Goal: Information Seeking & Learning: Learn about a topic

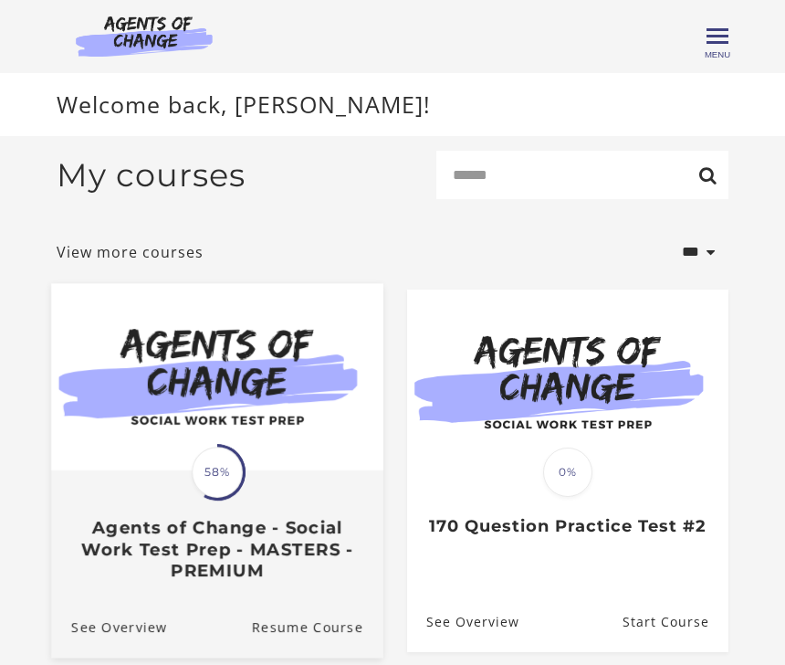
click at [308, 481] on div "Translation missing: en.liquid.partials.dashboard_course_card.progress_descript…" at bounding box center [217, 526] width 332 height 109
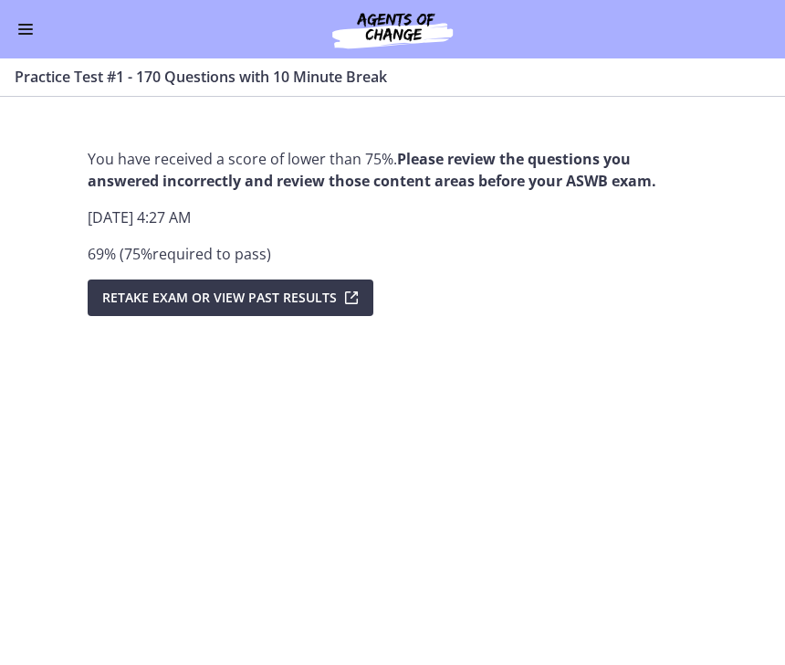
click at [33, 26] on button "Enable menu" at bounding box center [26, 29] width 22 height 22
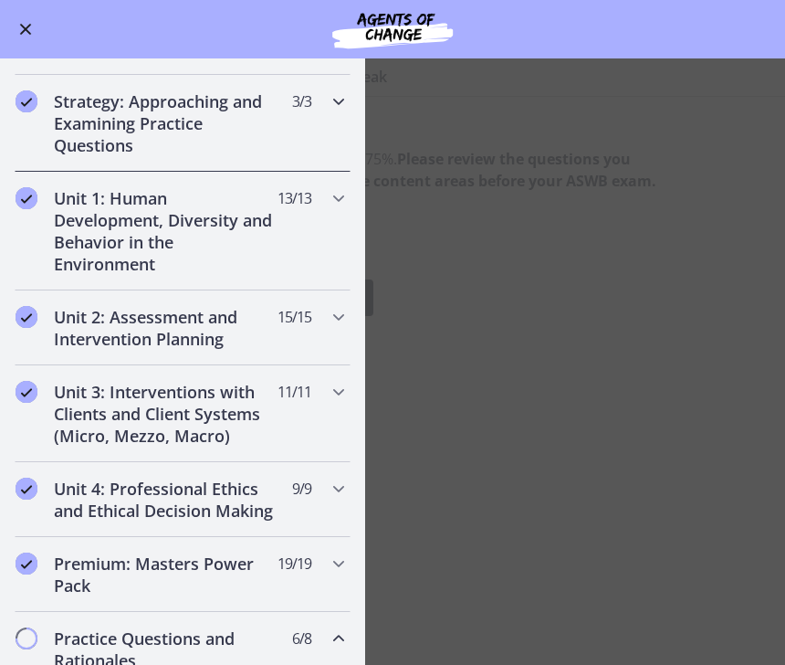
scroll to position [267, 0]
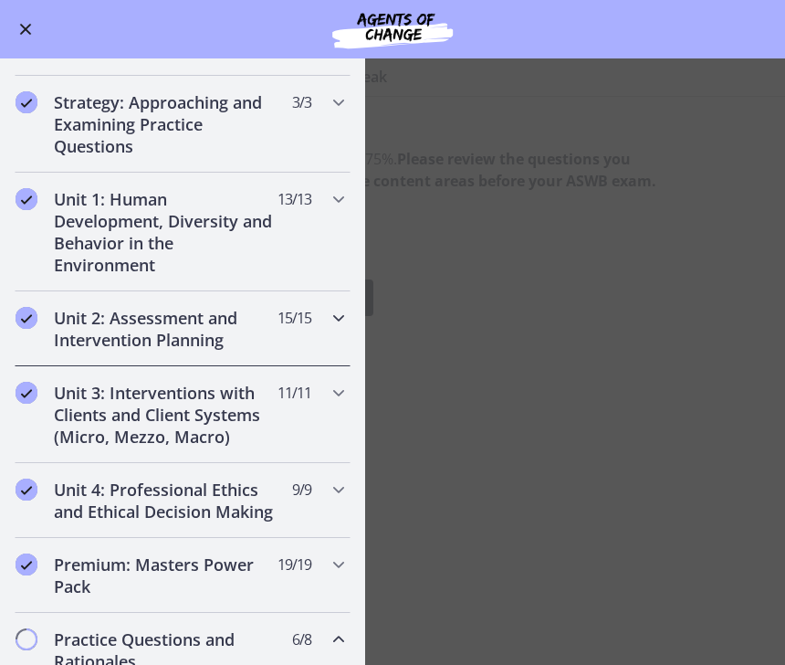
click at [340, 325] on icon "Chapters" at bounding box center [339, 318] width 22 height 22
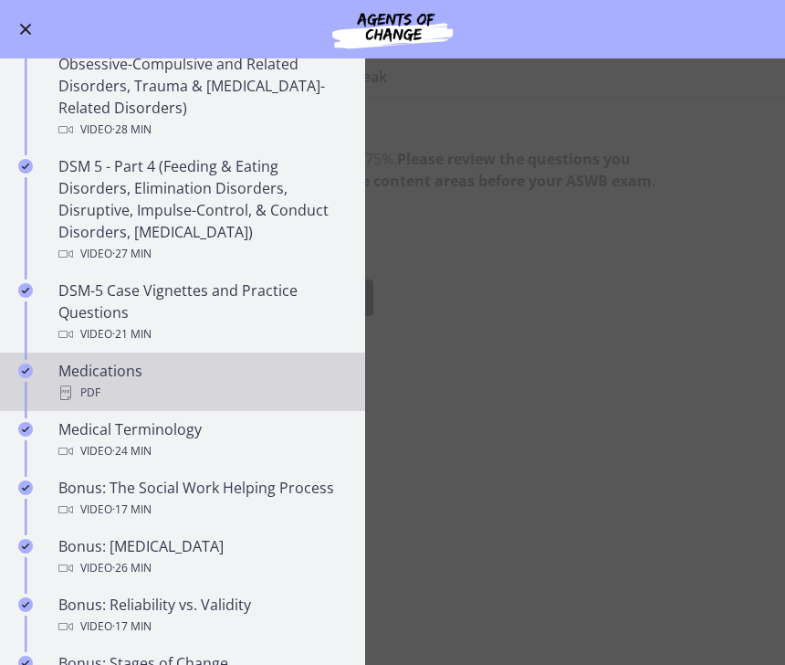
scroll to position [1083, 0]
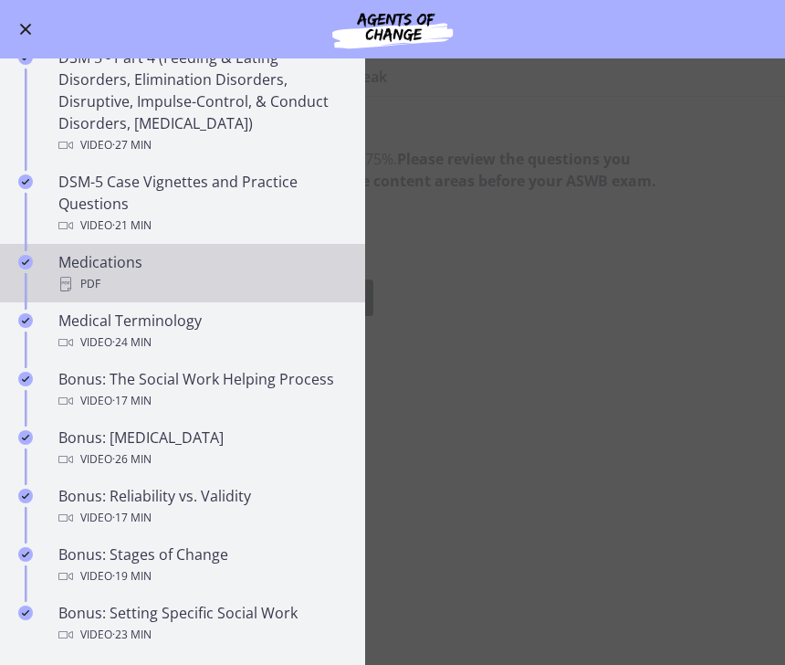
click at [226, 279] on div "PDF" at bounding box center [200, 284] width 285 height 22
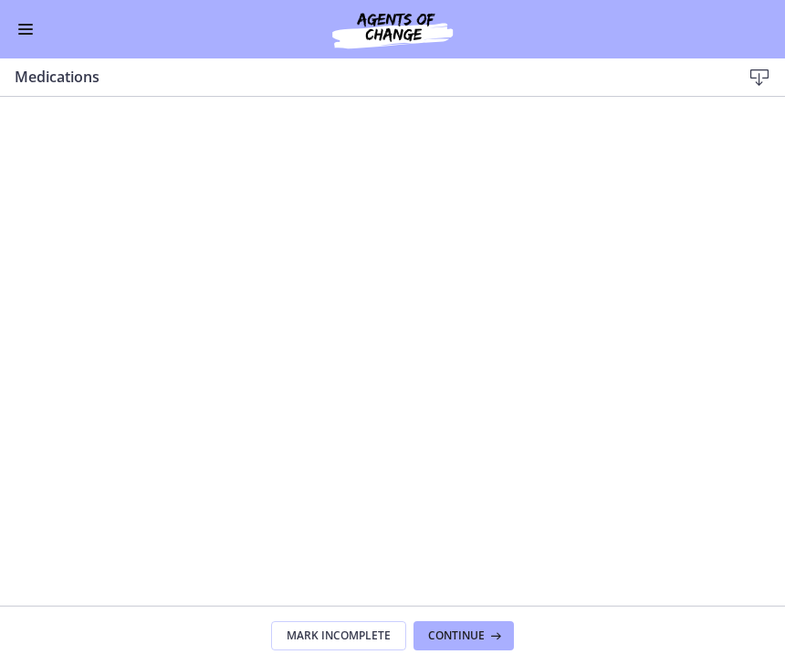
click at [18, 37] on button "Enable menu" at bounding box center [26, 29] width 22 height 22
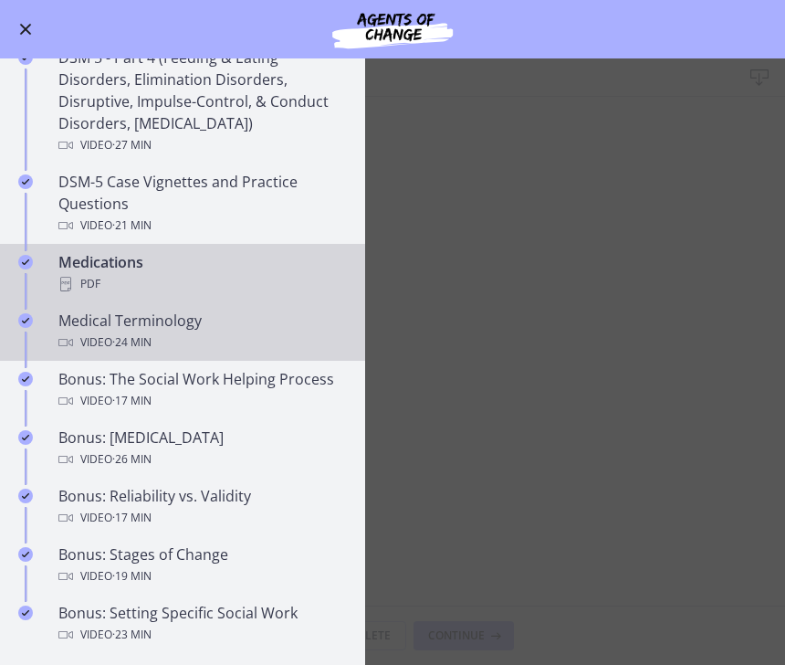
click at [205, 329] on div "Medical Terminology Video · 24 min" at bounding box center [200, 331] width 285 height 44
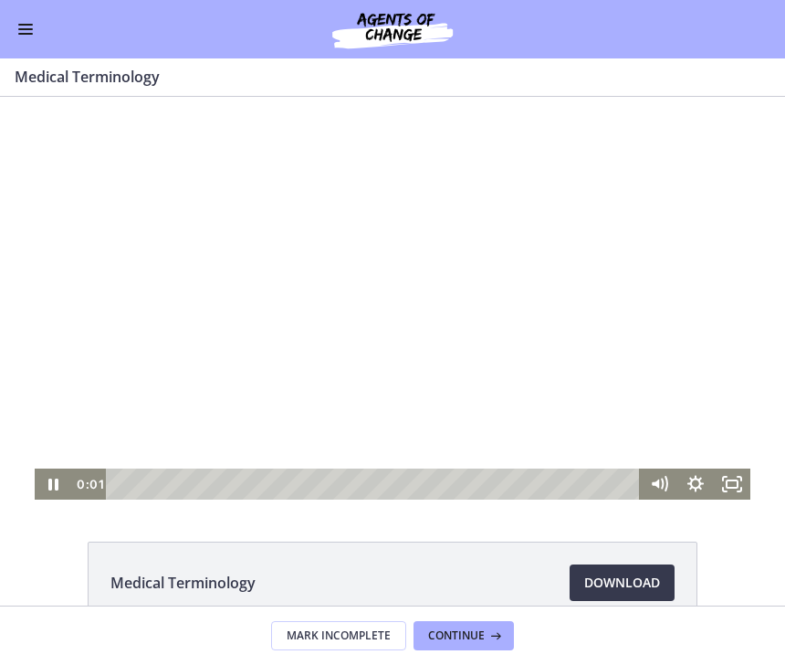
click at [226, 401] on div at bounding box center [393, 298] width 716 height 403
click at [221, 384] on div at bounding box center [393, 298] width 716 height 403
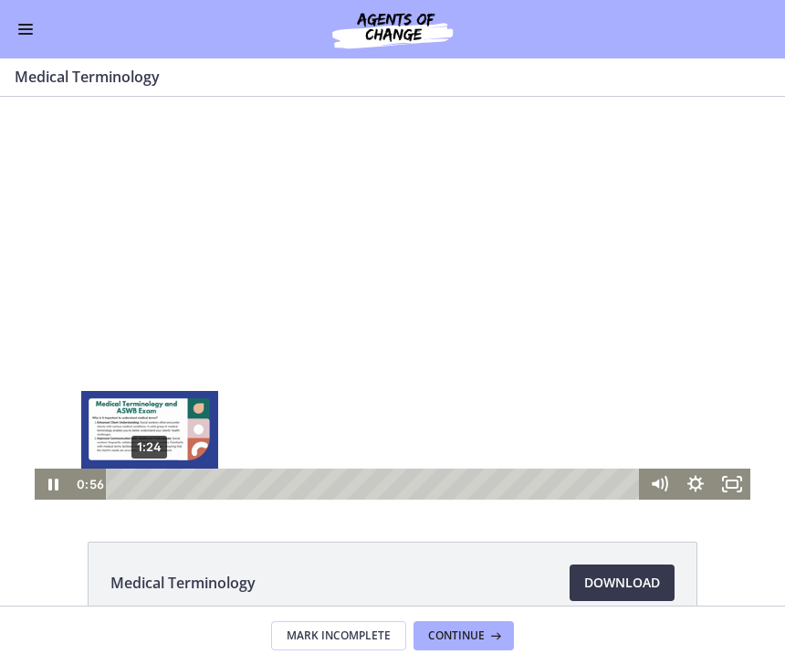
click at [150, 482] on div "1:24" at bounding box center [376, 483] width 512 height 31
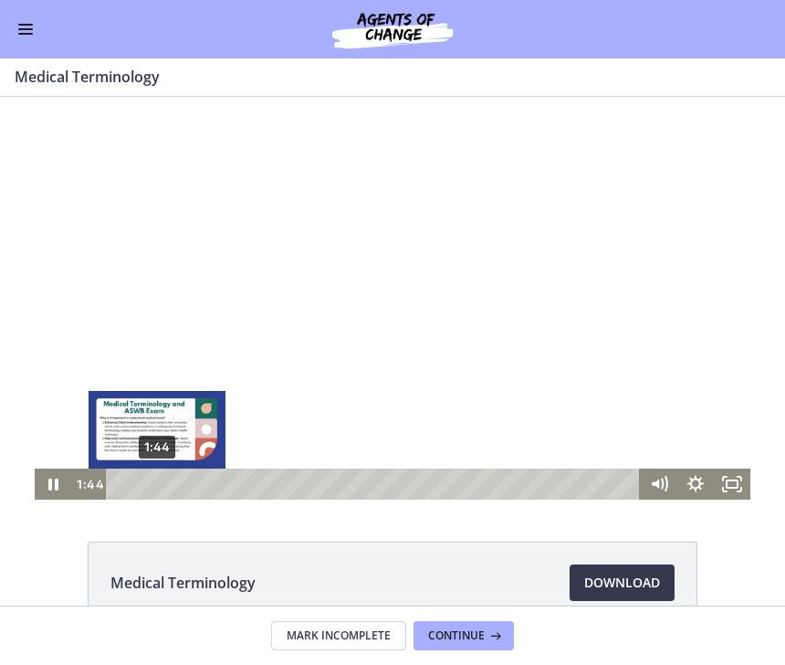
click at [157, 485] on div "1:44" at bounding box center [376, 483] width 512 height 31
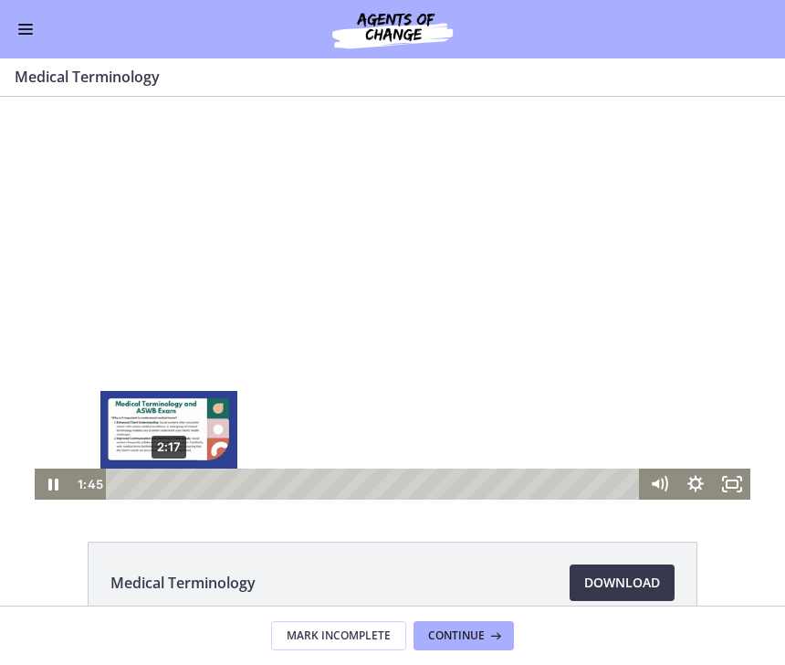
click at [168, 486] on div "2:17" at bounding box center [376, 483] width 512 height 31
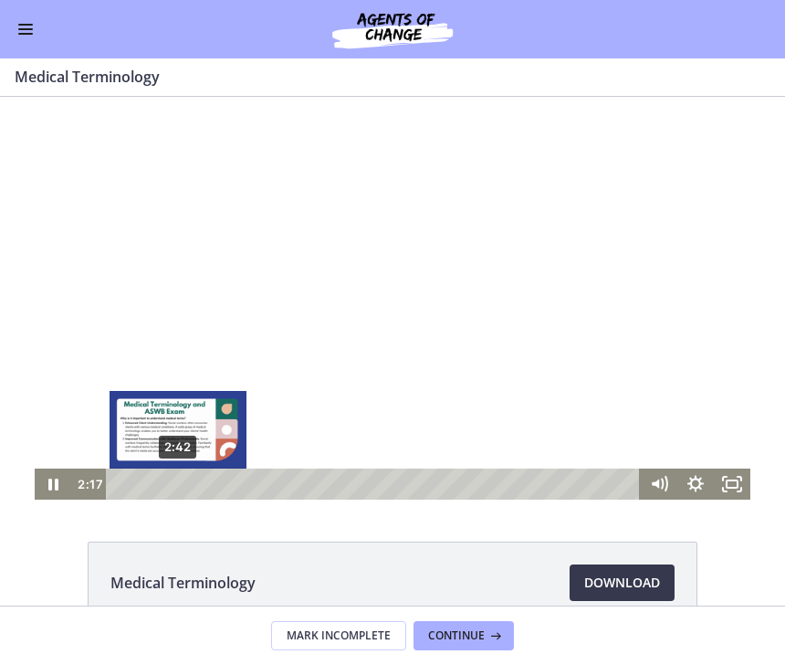
click at [178, 484] on div "2:42" at bounding box center [376, 483] width 512 height 31
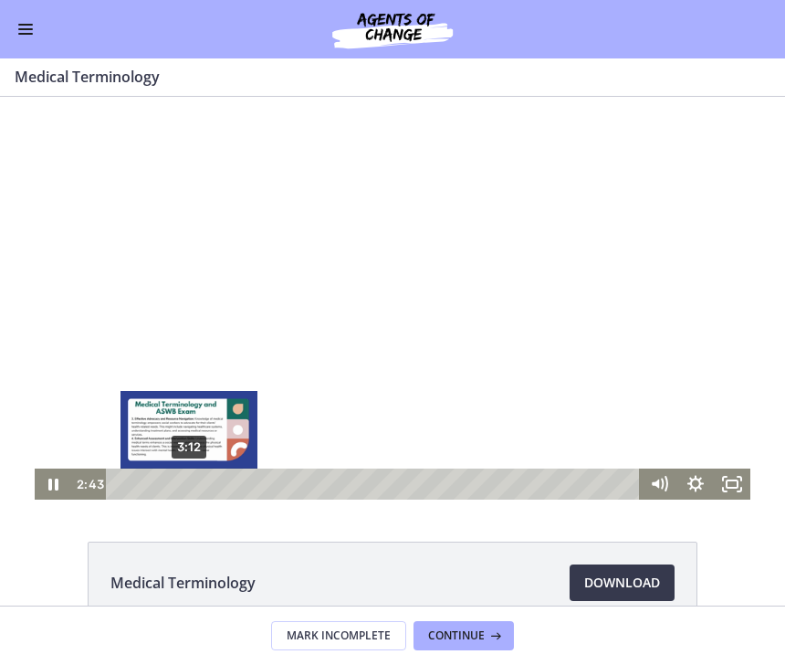
click at [189, 483] on div "3:12" at bounding box center [376, 483] width 512 height 31
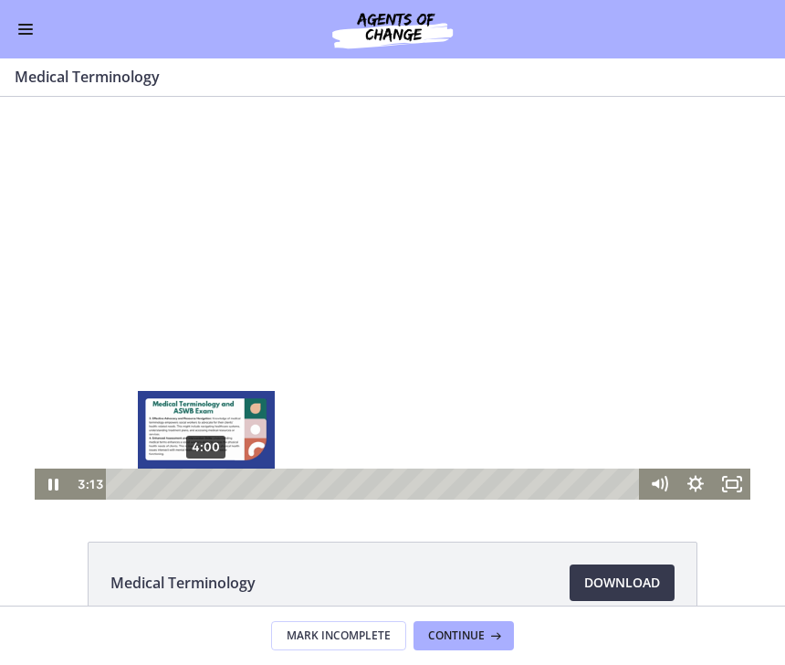
click at [206, 484] on div "4:00" at bounding box center [376, 483] width 512 height 31
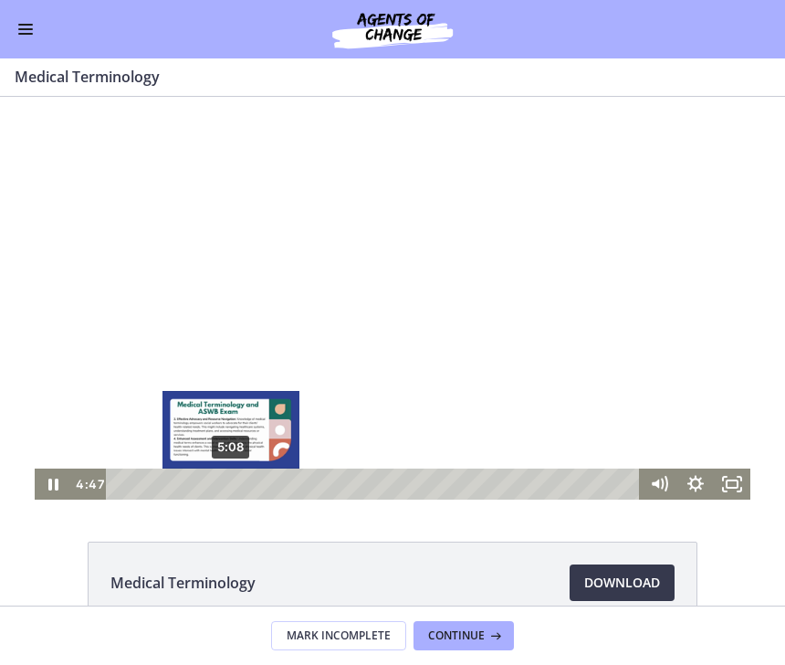
click at [231, 487] on div "5:08" at bounding box center [376, 483] width 512 height 31
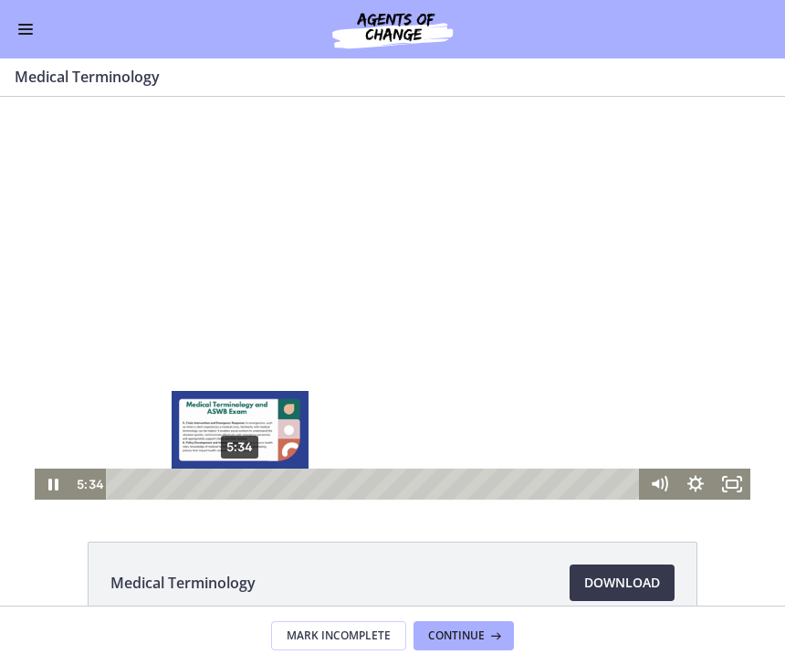
click at [240, 484] on div "5:34" at bounding box center [376, 483] width 512 height 31
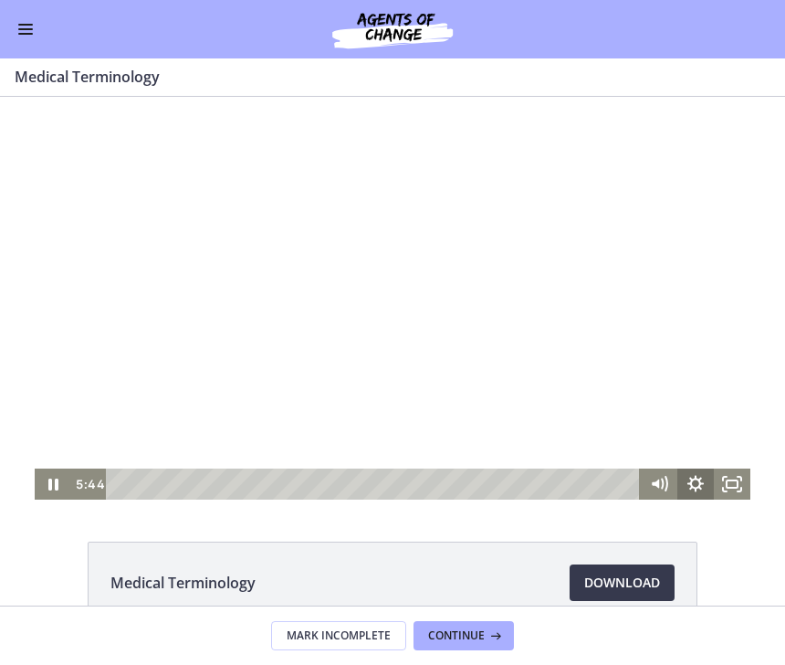
click at [699, 475] on icon "Show settings menu" at bounding box center [695, 483] width 37 height 31
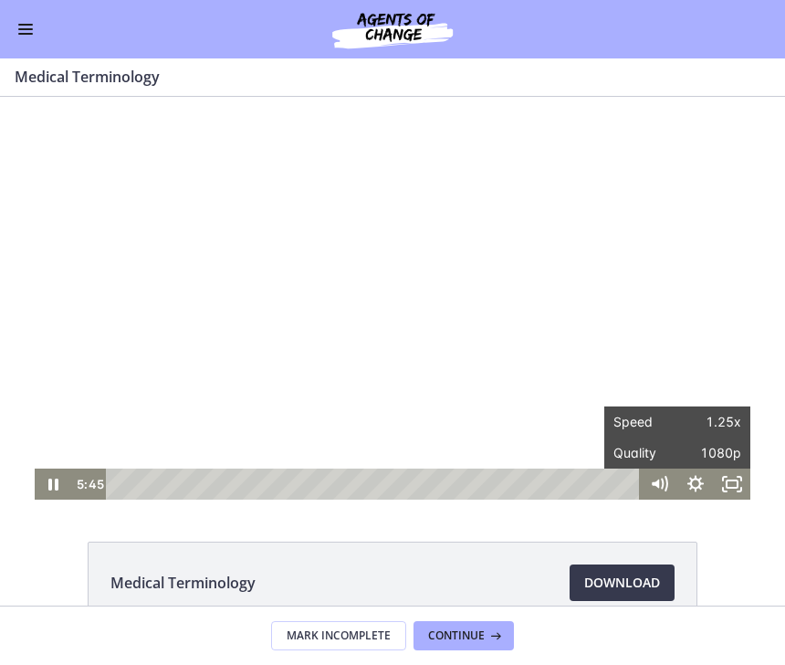
click at [722, 563] on div "Medical Terminology Download Opens in a new window" at bounding box center [392, 626] width 785 height 170
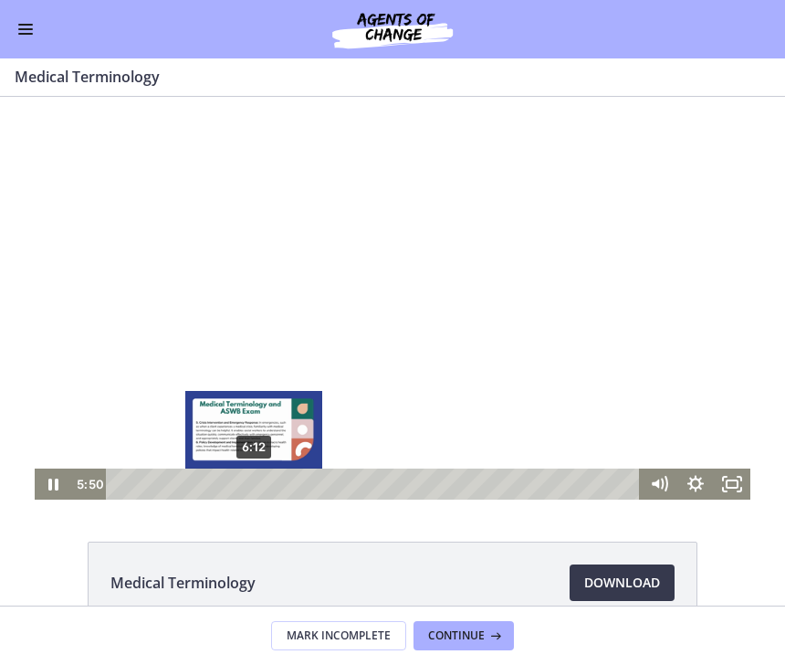
click at [254, 482] on div "6:12" at bounding box center [376, 483] width 512 height 31
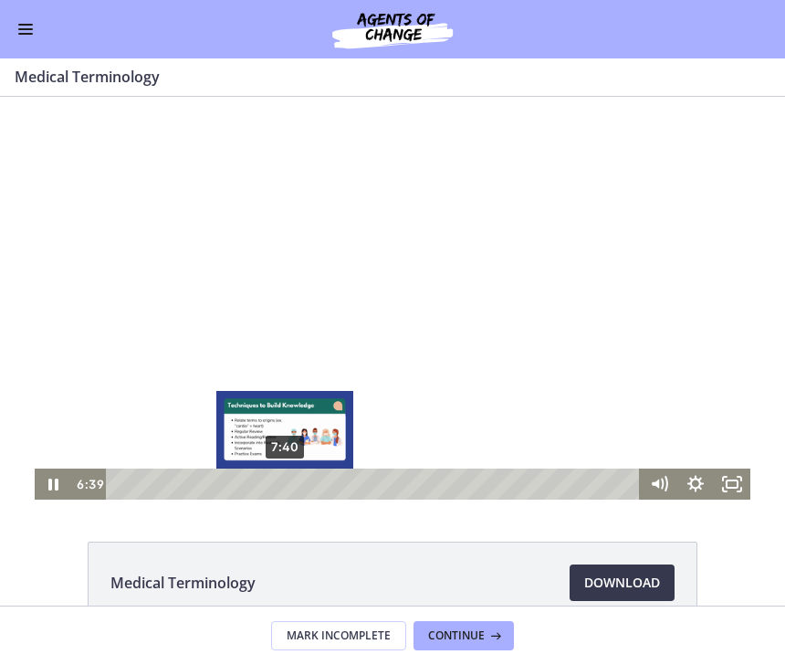
click at [286, 480] on div "7:40" at bounding box center [376, 483] width 512 height 31
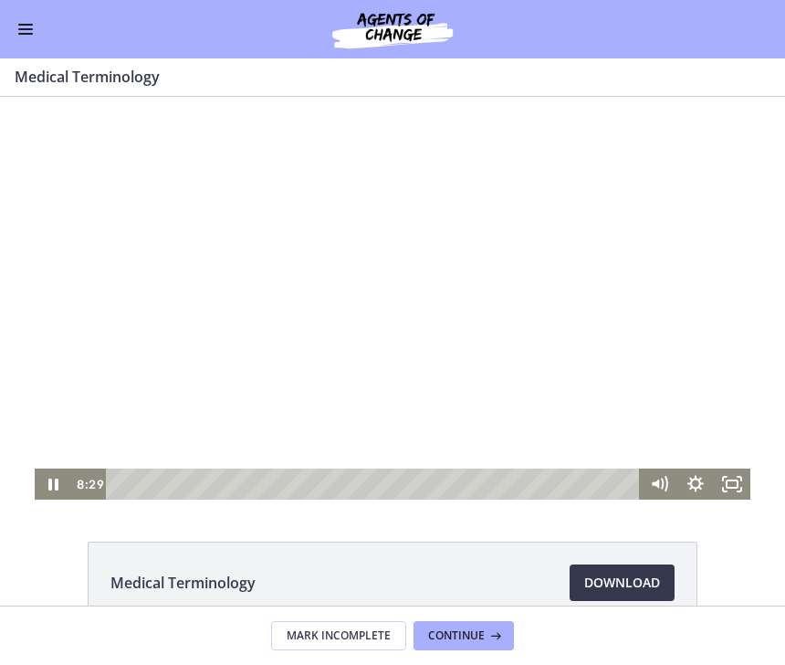
click at [418, 421] on div at bounding box center [393, 298] width 716 height 403
click at [514, 235] on div at bounding box center [393, 298] width 716 height 403
click at [419, 150] on div at bounding box center [393, 298] width 716 height 403
click at [514, 266] on div at bounding box center [393, 298] width 716 height 403
click at [226, 252] on div at bounding box center [393, 298] width 716 height 403
